Goal: Find specific page/section: Find specific page/section

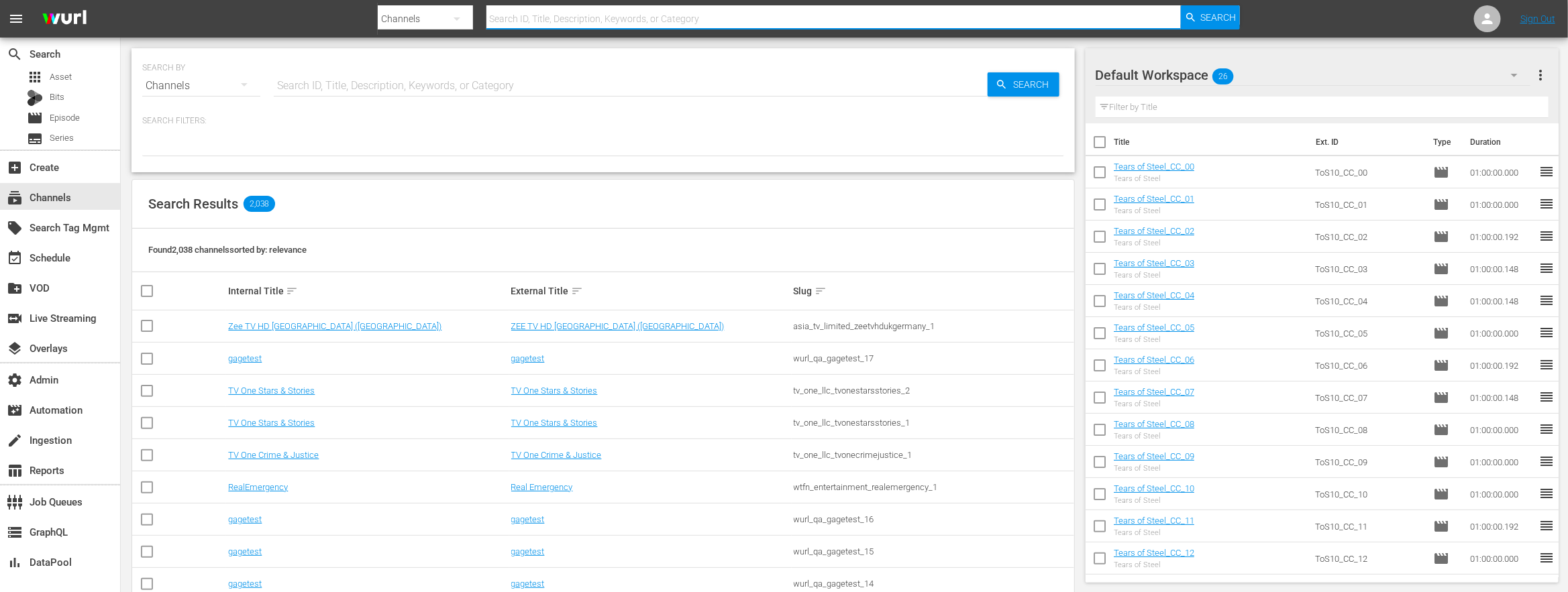
click at [582, 21] on input "text" at bounding box center [833, 19] width 695 height 32
type input "zee"
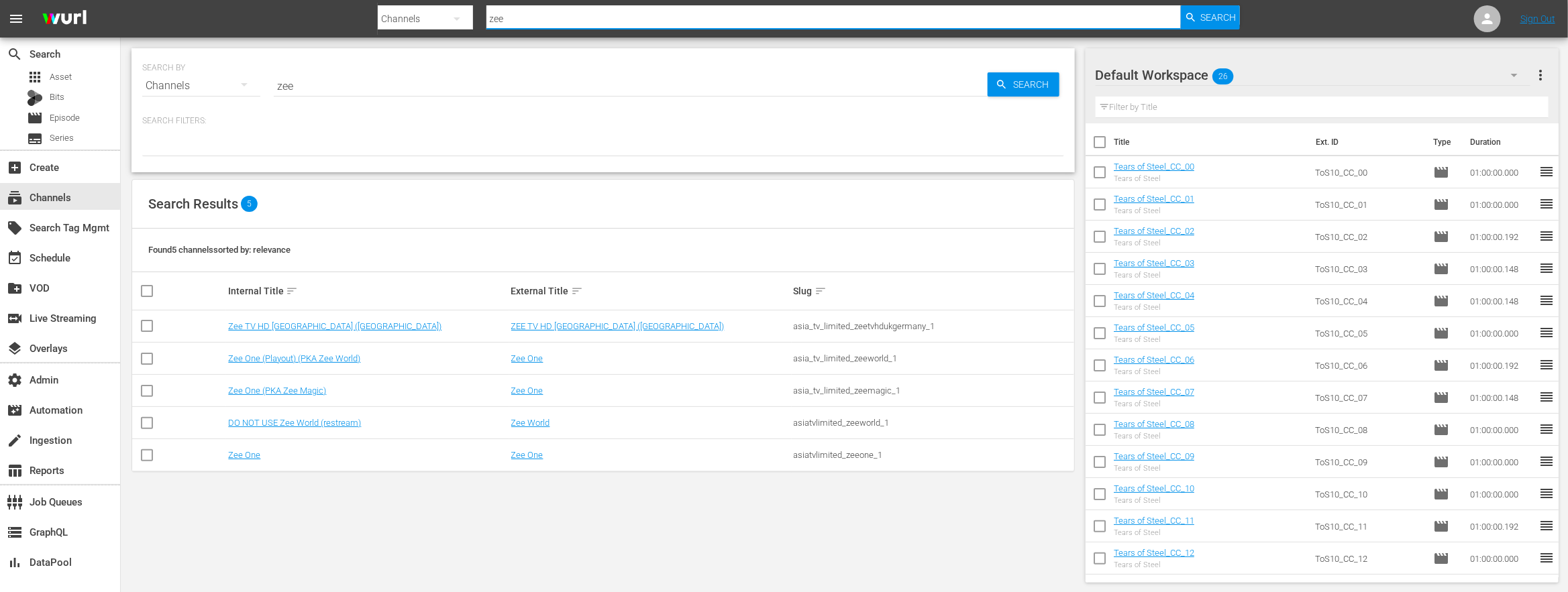
type input "zee"
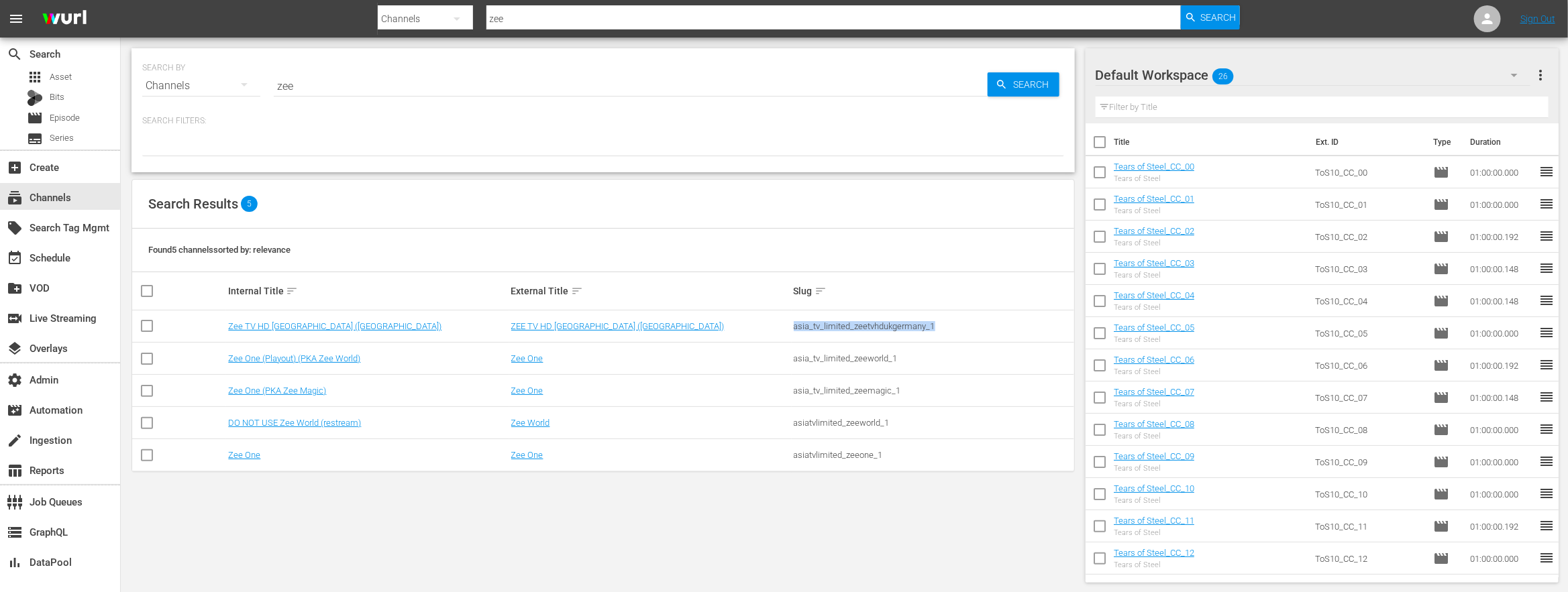
drag, startPoint x: 939, startPoint y: 326, endPoint x: 796, endPoint y: 317, distance: 143.3
click at [796, 317] on td "asia_tv_limited_zeetvhdukgermany_1" at bounding box center [933, 326] width 283 height 32
drag, startPoint x: 901, startPoint y: 424, endPoint x: 783, endPoint y: 426, distance: 118.0
click at [783, 425] on tr "DO NOT USE Zee World (restream) Zee World asiatvlimited_zeeworld_1" at bounding box center [603, 423] width 942 height 32
drag, startPoint x: 904, startPoint y: 455, endPoint x: 794, endPoint y: 419, distance: 115.7
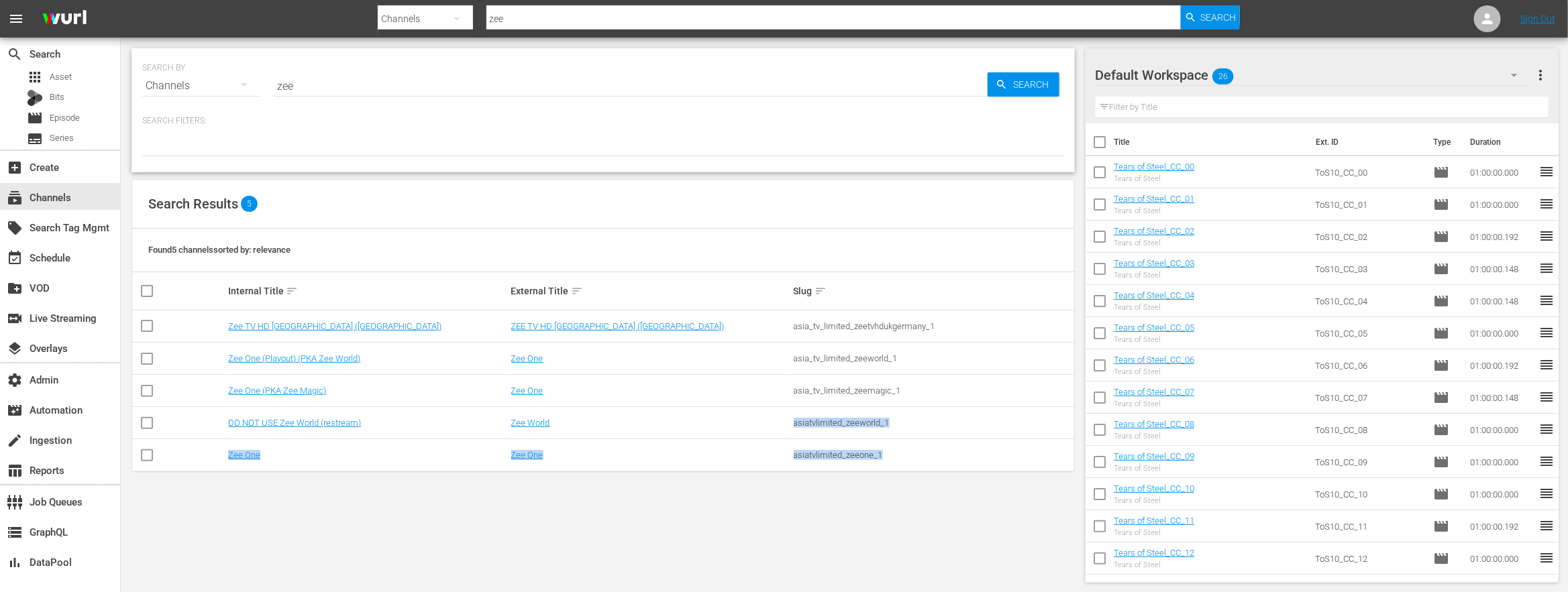
click at [794, 419] on tbody "Zee TV HD [GEOGRAPHIC_DATA] ([GEOGRAPHIC_DATA]) ZEE TV HD [GEOGRAPHIC_DATA] ([G…" at bounding box center [603, 391] width 942 height 161
drag, startPoint x: 901, startPoint y: 356, endPoint x: 775, endPoint y: 348, distance: 126.3
click at [775, 348] on tr "Zee One (Playout) (PKA Zee World) Zee One asia_tv_limited_zeeworld_1" at bounding box center [603, 358] width 942 height 32
drag, startPoint x: 910, startPoint y: 399, endPoint x: 787, endPoint y: 391, distance: 123.3
click at [787, 391] on tr "Zee One (PKA Zee Magic) Zee One asia_tv_limited_zeemagic_1" at bounding box center [603, 391] width 942 height 32
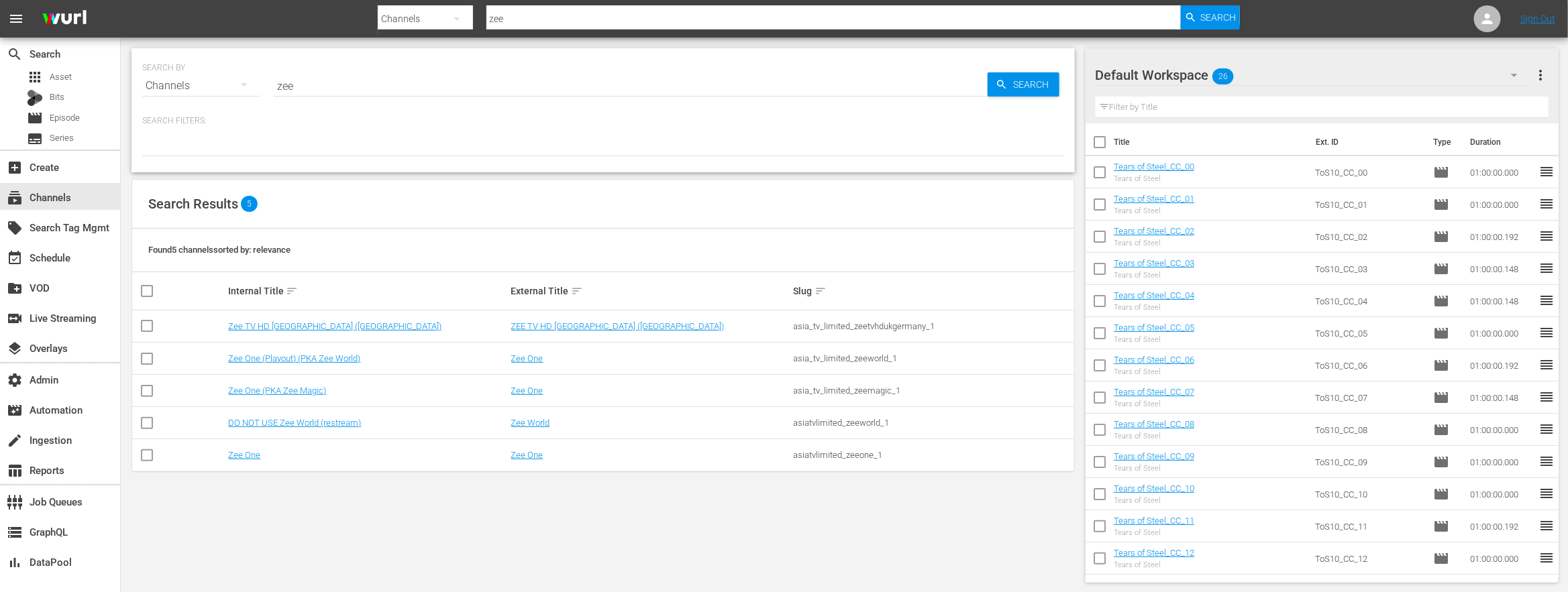
click at [905, 357] on div "asia_tv_limited_zeeworld_1" at bounding box center [933, 358] width 278 height 10
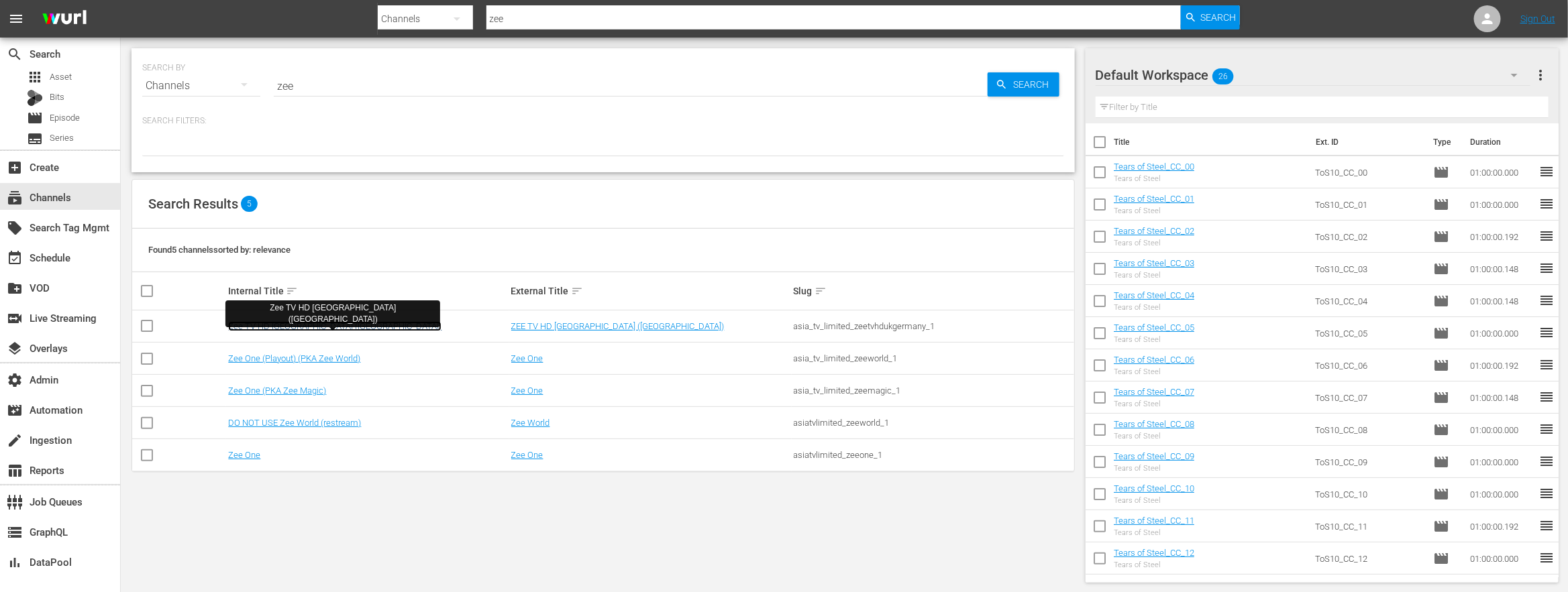
click at [283, 326] on link "Zee TV HD [GEOGRAPHIC_DATA] ([GEOGRAPHIC_DATA])" at bounding box center [334, 325] width 213 height 10
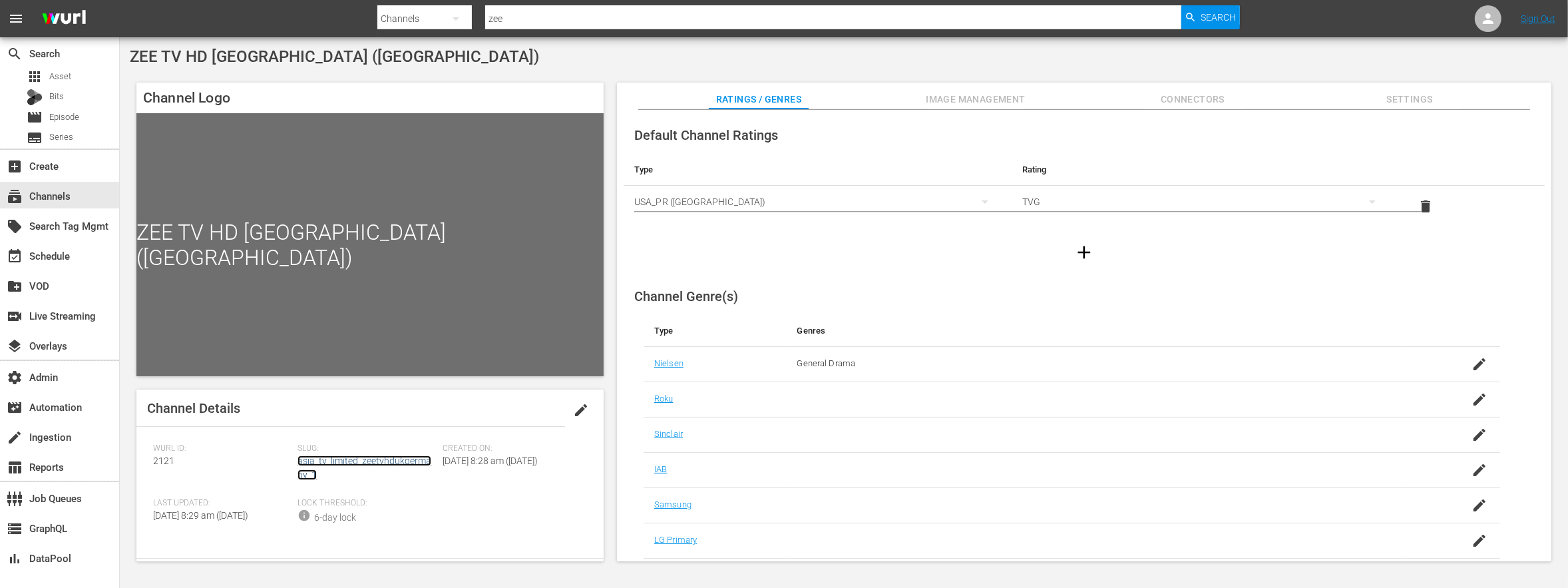
click at [410, 459] on link "asia_tv_limited_zeetvhdukgermany_1" at bounding box center [364, 468] width 134 height 25
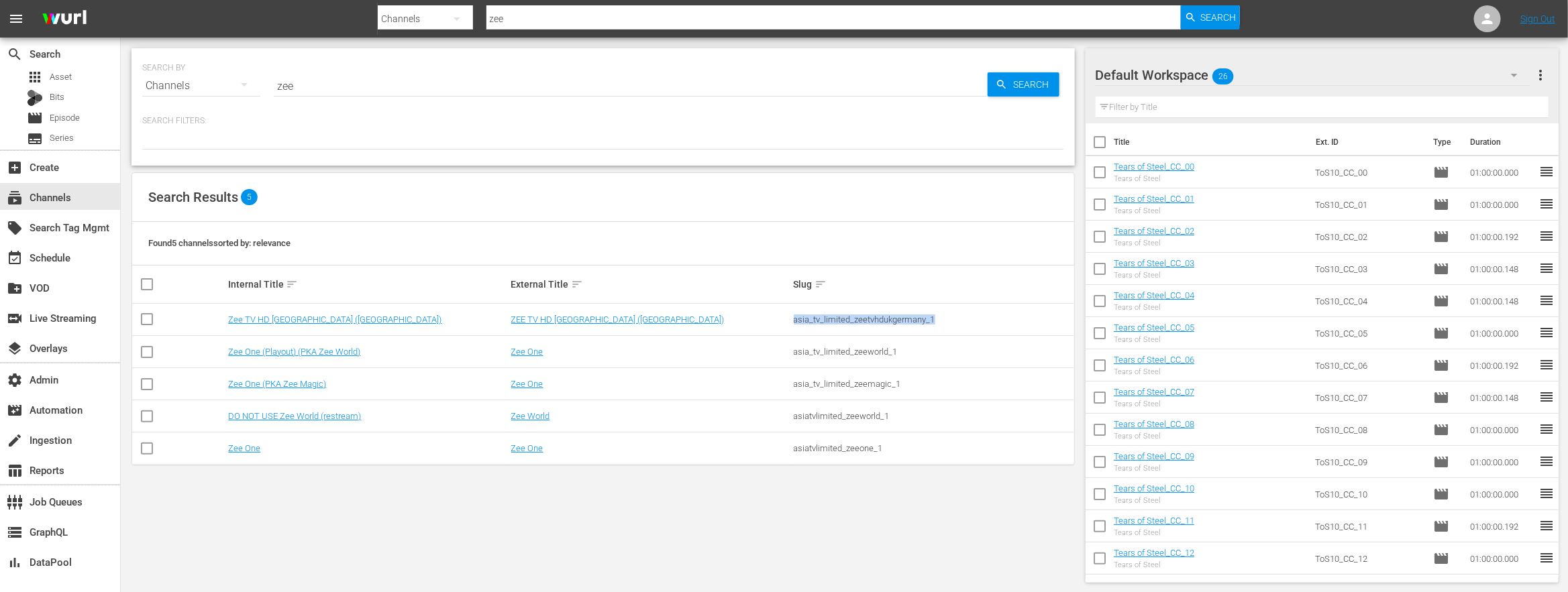
drag, startPoint x: 992, startPoint y: 318, endPoint x: 792, endPoint y: 317, distance: 200.0
click at [792, 317] on td "asia_tv_limited_zeetvhdukgermany_1" at bounding box center [933, 320] width 283 height 32
click at [293, 321] on link "Zee TV HD [GEOGRAPHIC_DATA] ([GEOGRAPHIC_DATA])" at bounding box center [334, 319] width 213 height 10
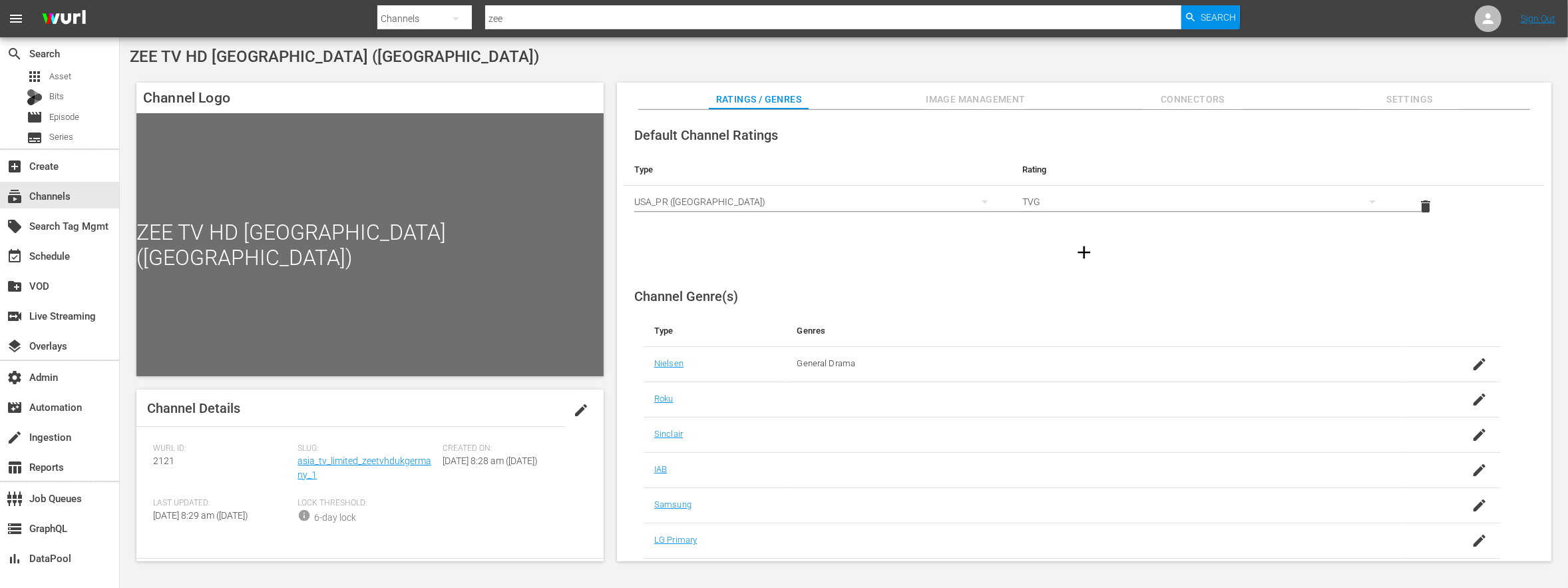
click at [946, 102] on span "Image Management" at bounding box center [975, 99] width 100 height 17
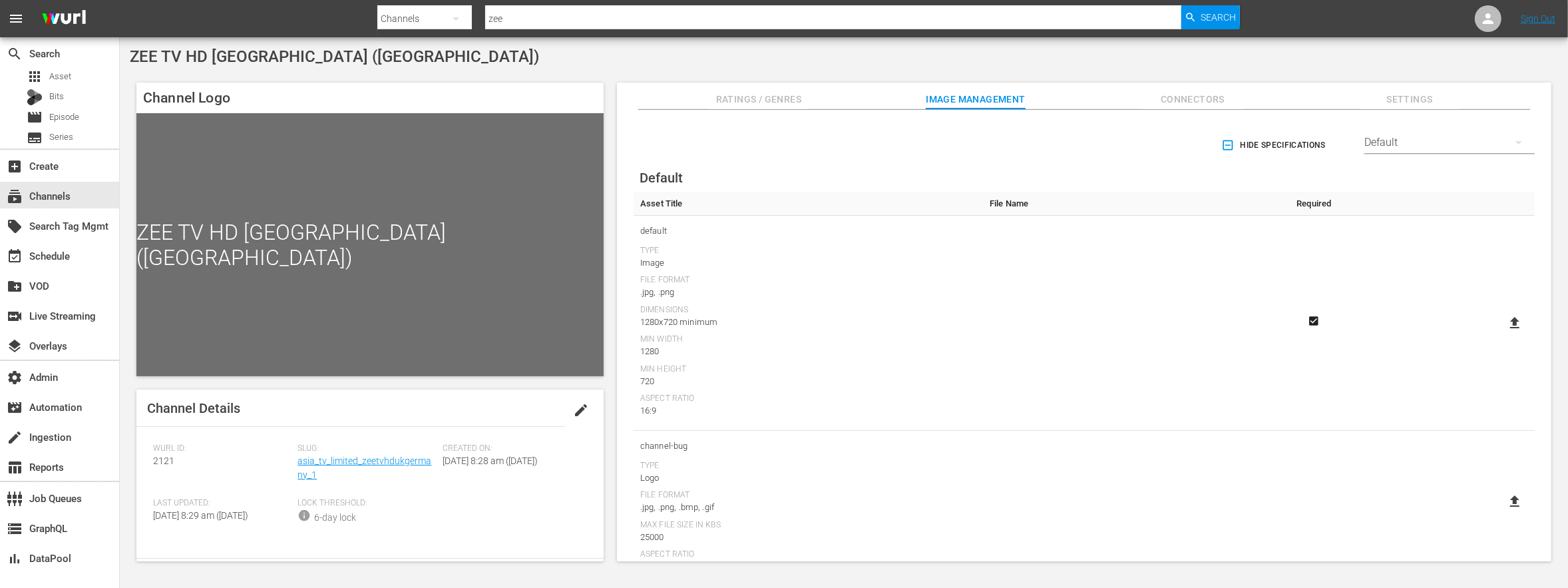
click at [1195, 96] on span "Connectors" at bounding box center [1192, 99] width 100 height 17
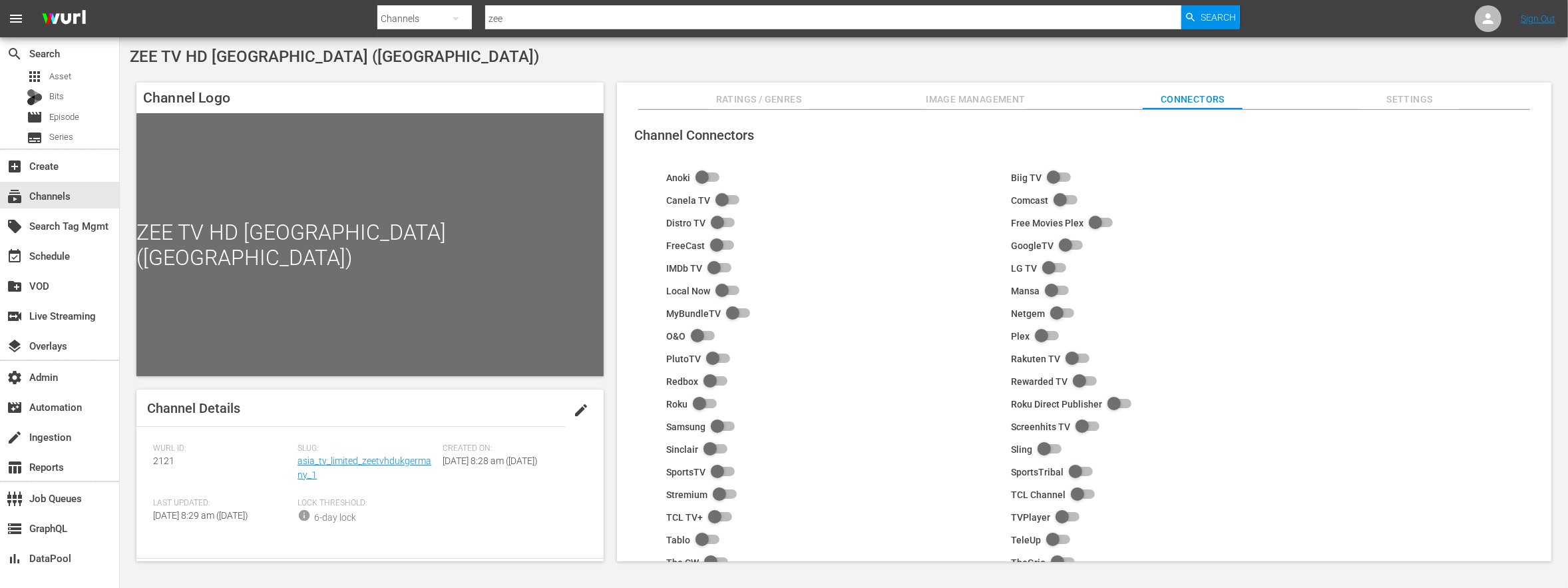
click at [760, 101] on span "Ratings / Genres" at bounding box center [758, 99] width 100 height 17
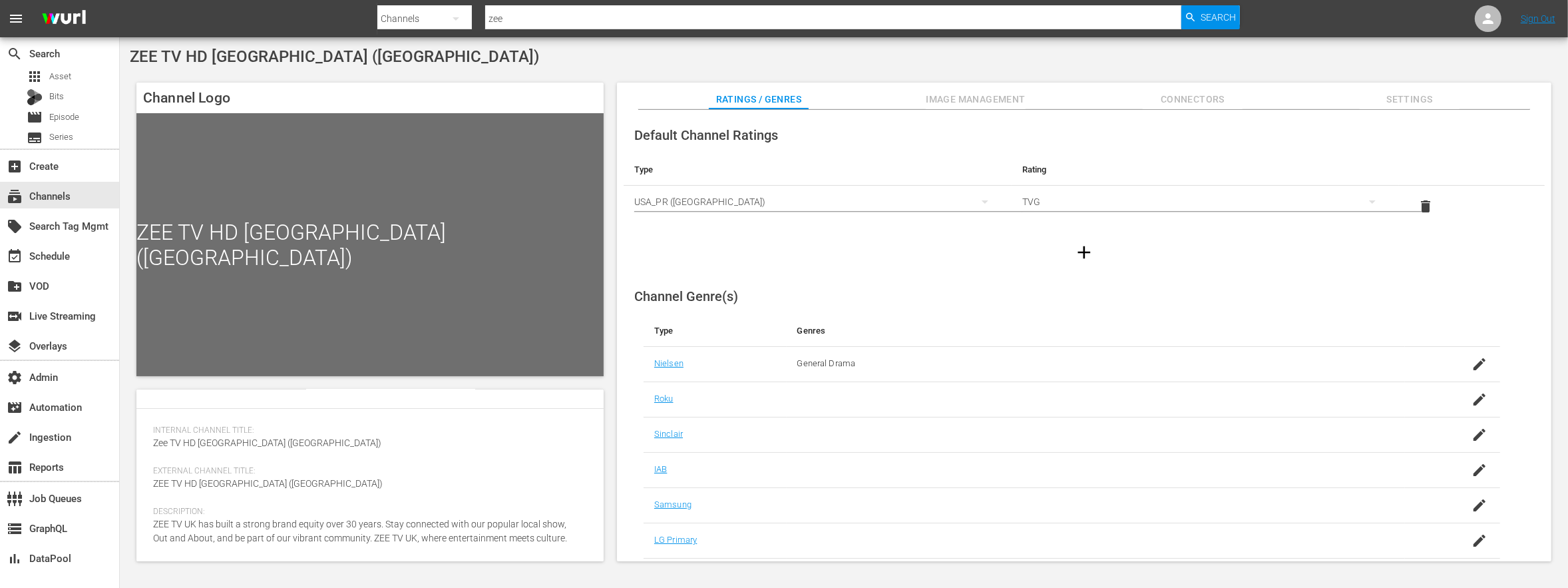
scroll to position [160, 0]
drag, startPoint x: 264, startPoint y: 441, endPoint x: 163, endPoint y: 446, distance: 101.1
click at [151, 445] on div "Channel Details edit [PERSON_NAME] ID: 2121 Slug: asia_tv_limited_zeetvhdukgerm…" at bounding box center [370, 476] width 467 height 172
copy span "Zee TV HD [GEOGRAPHIC_DATA] ([GEOGRAPHIC_DATA])"
